Goal: Task Accomplishment & Management: Use online tool/utility

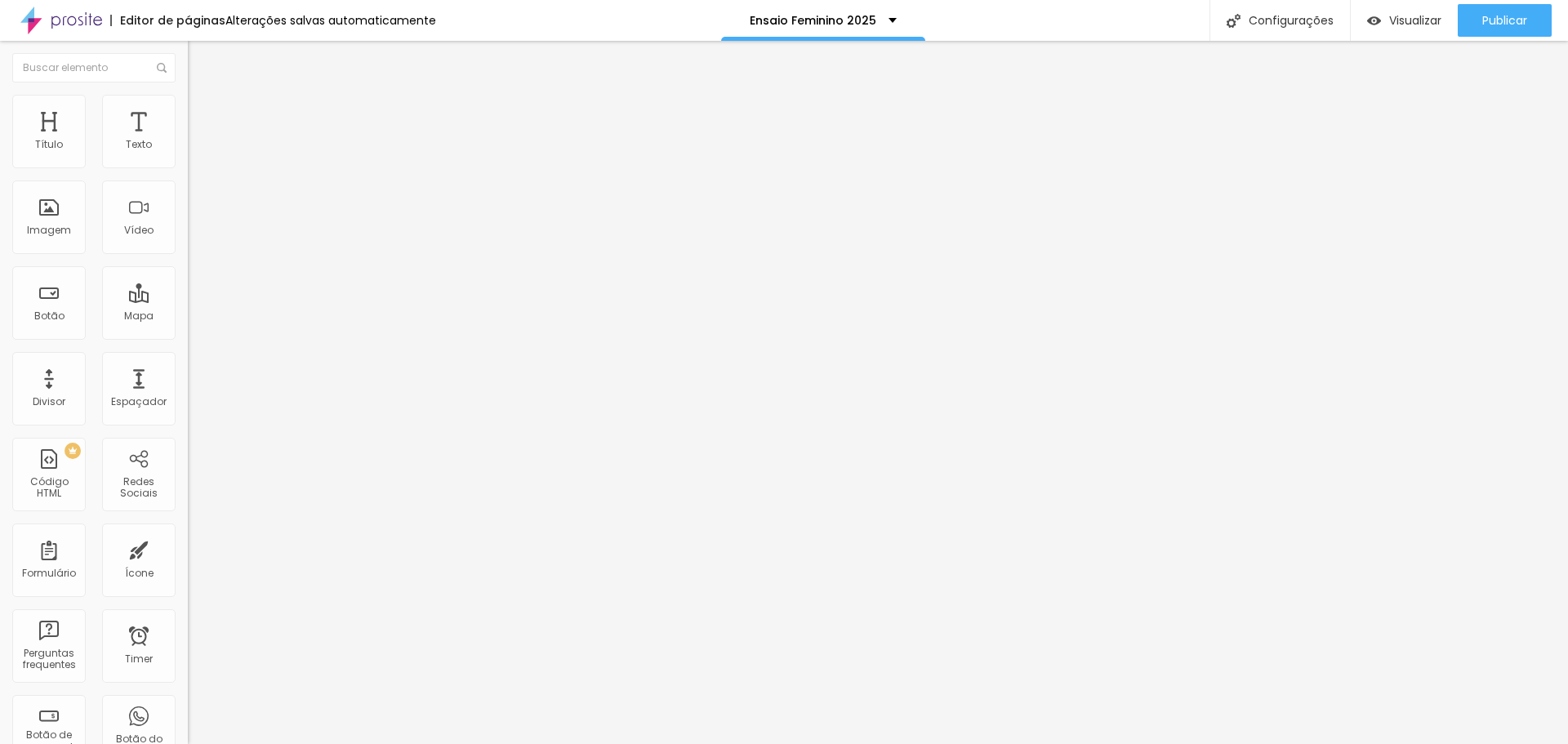
click at [188, 46] on button "Editar Texto" at bounding box center [281, 59] width 188 height 38
click at [57, 214] on div "Imagem" at bounding box center [50, 218] width 74 height 74
click at [67, 229] on div "Imagem" at bounding box center [49, 230] width 44 height 12
click at [188, 140] on span "Trocar imagem" at bounding box center [232, 133] width 89 height 14
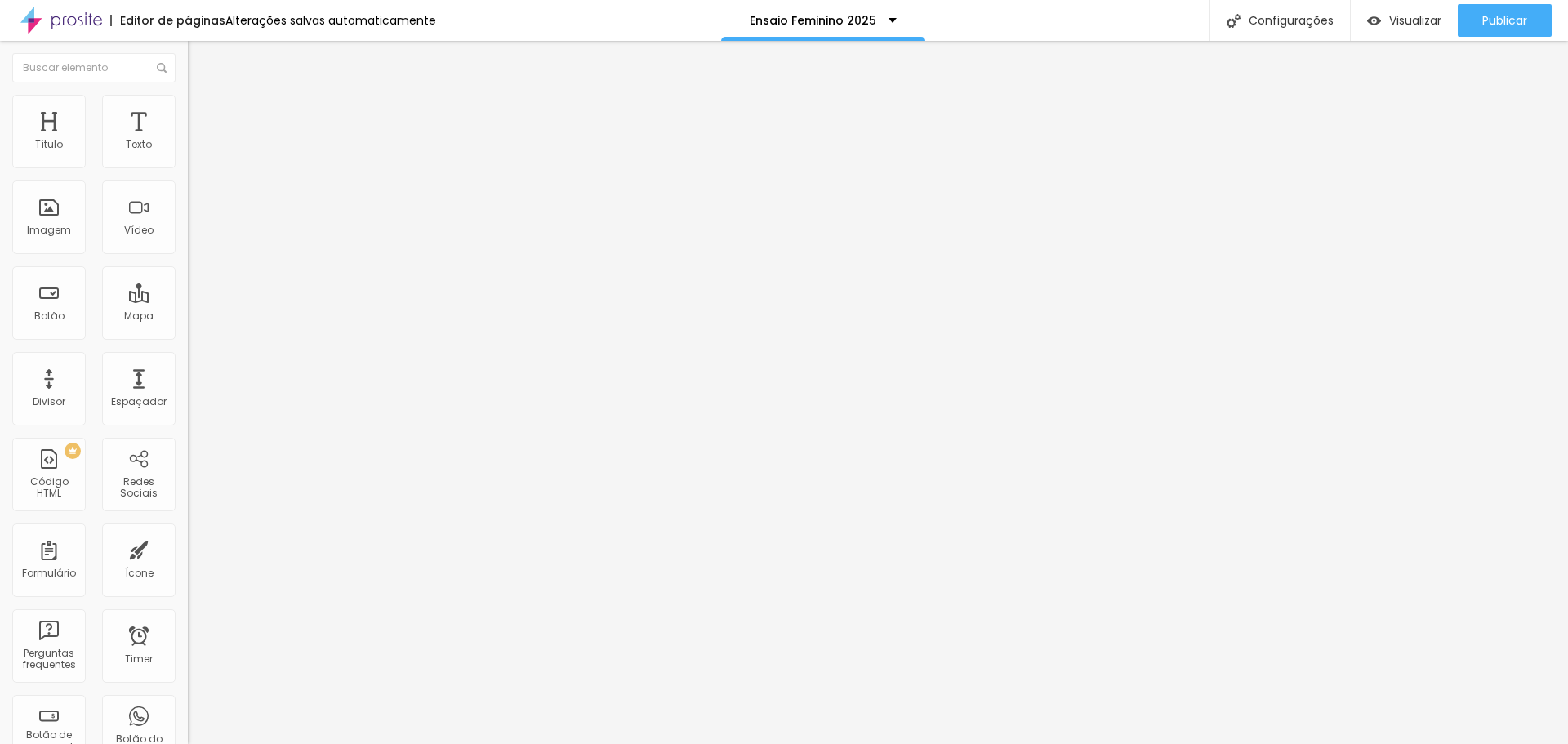
scroll to position [1998, 0]
